Goal: Navigation & Orientation: Find specific page/section

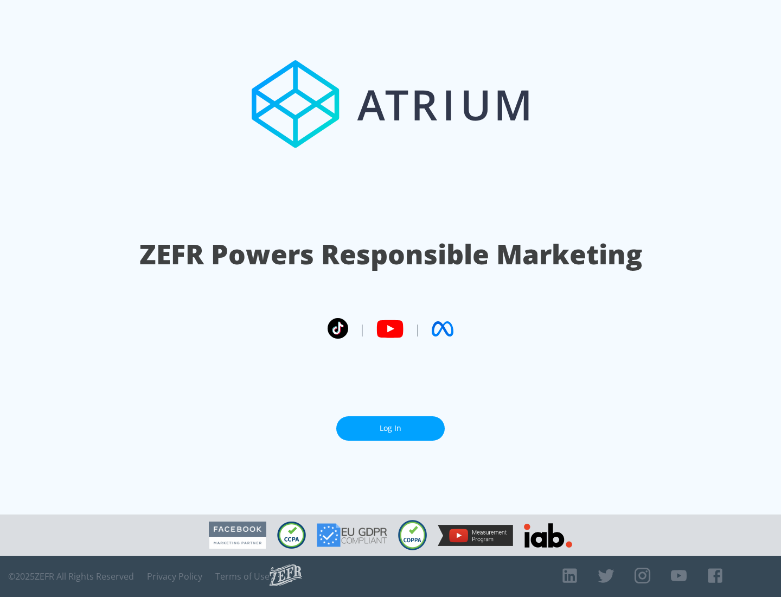
click at [391, 428] on link "Log In" at bounding box center [390, 428] width 109 height 24
